Goal: Navigation & Orientation: Find specific page/section

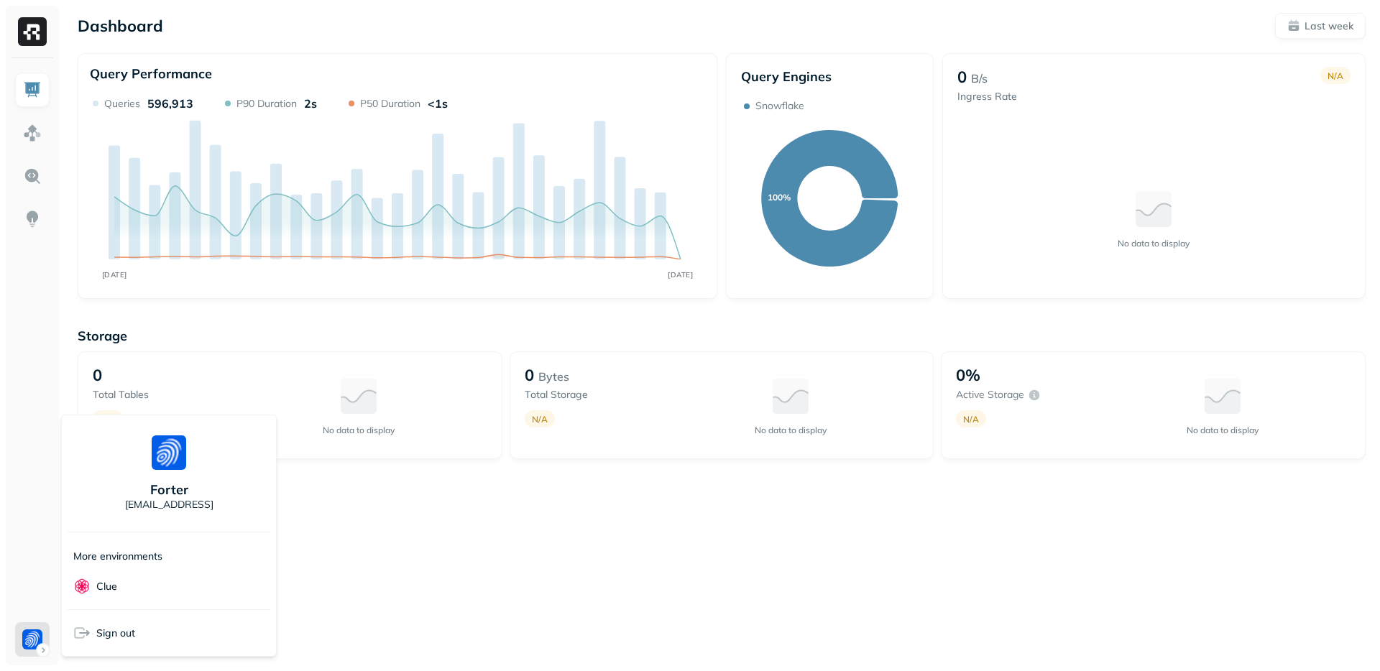
click at [121, 550] on p "More environments" at bounding box center [117, 557] width 89 height 14
click at [144, 547] on div "More environments" at bounding box center [169, 553] width 203 height 31
click at [106, 556] on p "More environments" at bounding box center [117, 557] width 89 height 14
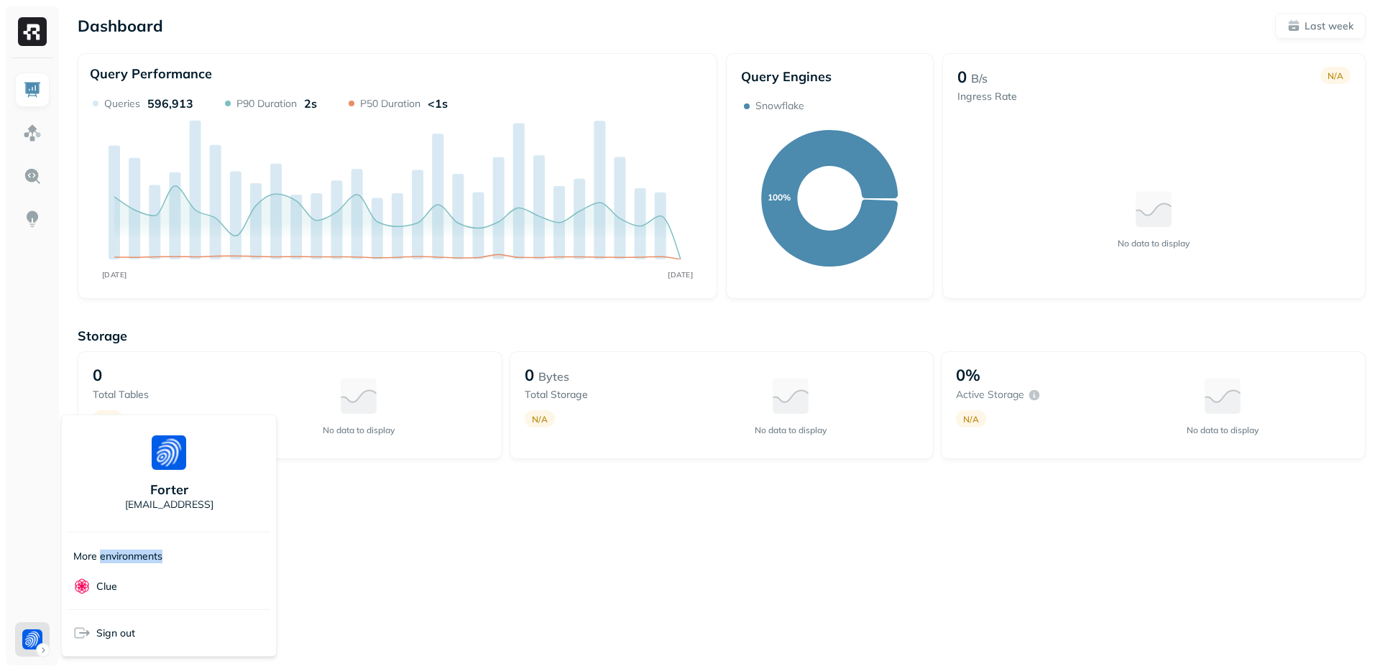
click at [106, 556] on p "More environments" at bounding box center [117, 557] width 89 height 14
click at [145, 550] on p "More environments" at bounding box center [117, 557] width 89 height 14
click at [152, 496] on p "Forter" at bounding box center [169, 489] width 38 height 17
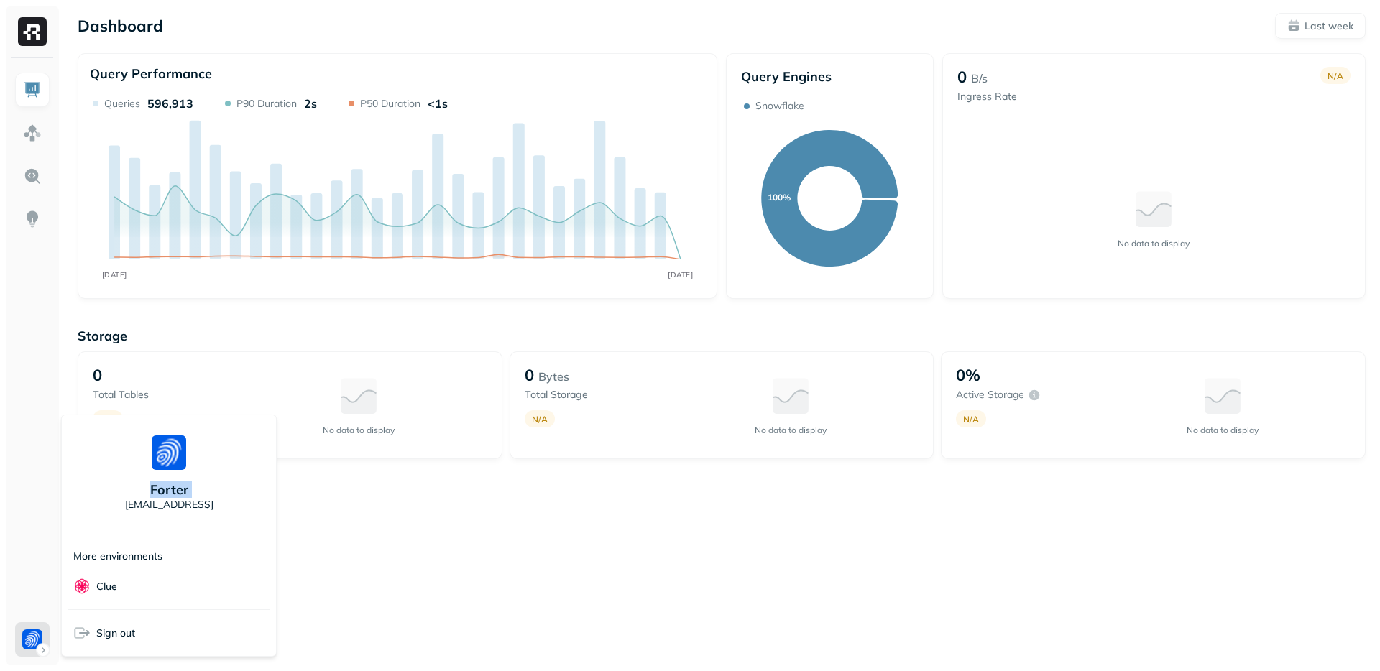
click at [152, 496] on p "Forter" at bounding box center [169, 489] width 38 height 17
click at [168, 513] on div "Forter [EMAIL_ADDRESS]" at bounding box center [169, 473] width 203 height 105
click at [176, 495] on p "Forter" at bounding box center [169, 489] width 38 height 17
